Goal: Task Accomplishment & Management: Manage account settings

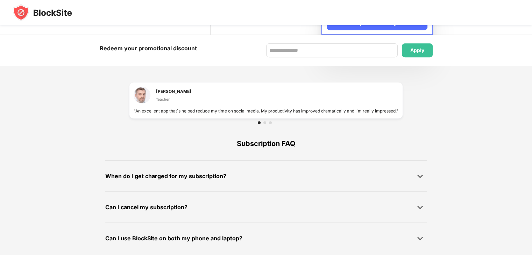
scroll to position [461, 0]
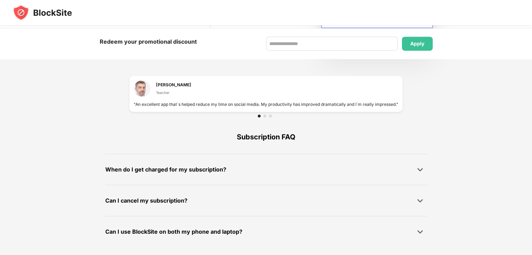
click at [33, 10] on img at bounding box center [42, 12] width 59 height 17
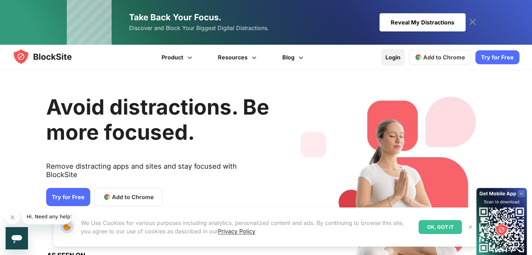
click at [394, 52] on link "Login" at bounding box center [392, 57] width 23 height 17
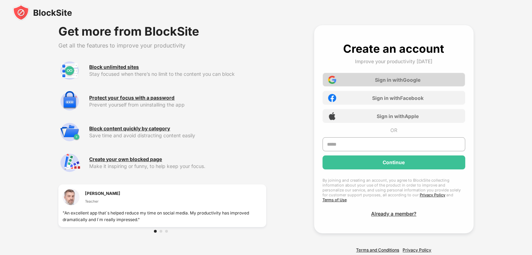
click at [396, 81] on div "Sign in with Google" at bounding box center [397, 80] width 45 height 6
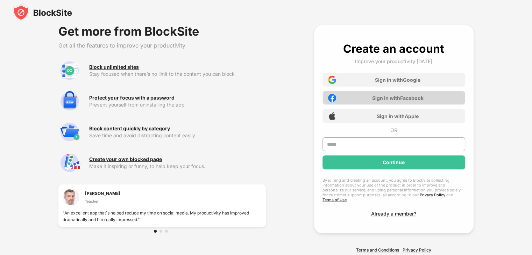
drag, startPoint x: 396, startPoint y: 81, endPoint x: 365, endPoint y: 101, distance: 37.1
click at [365, 101] on div "Sign in with Google Sign in with Facebook Sign in with Apple" at bounding box center [393, 96] width 143 height 55
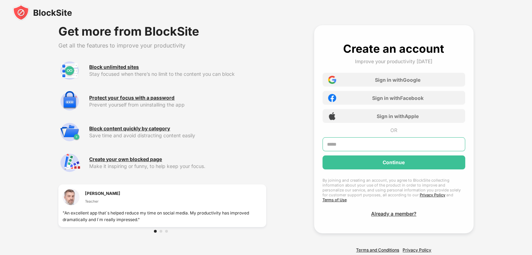
click at [361, 147] on input "text" at bounding box center [393, 144] width 143 height 14
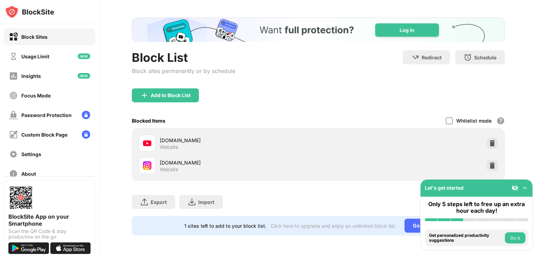
scroll to position [31, 0]
click at [487, 139] on div at bounding box center [492, 143] width 11 height 11
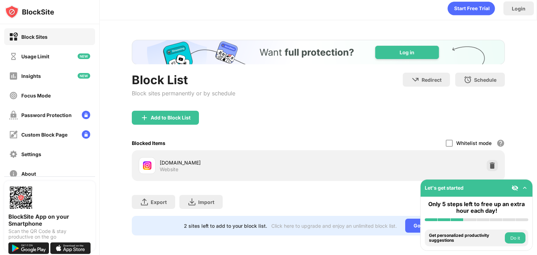
scroll to position [9, 0]
click at [483, 140] on div "Whitelist mode" at bounding box center [473, 143] width 35 height 6
click at [489, 162] on img at bounding box center [492, 165] width 7 height 7
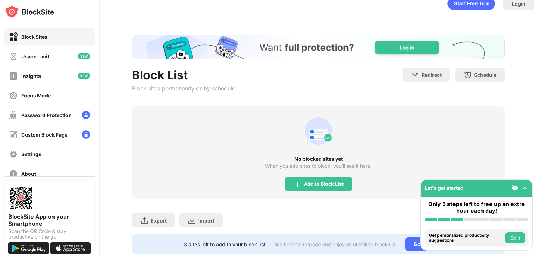
scroll to position [31, 0]
